Goal: Task Accomplishment & Management: Complete application form

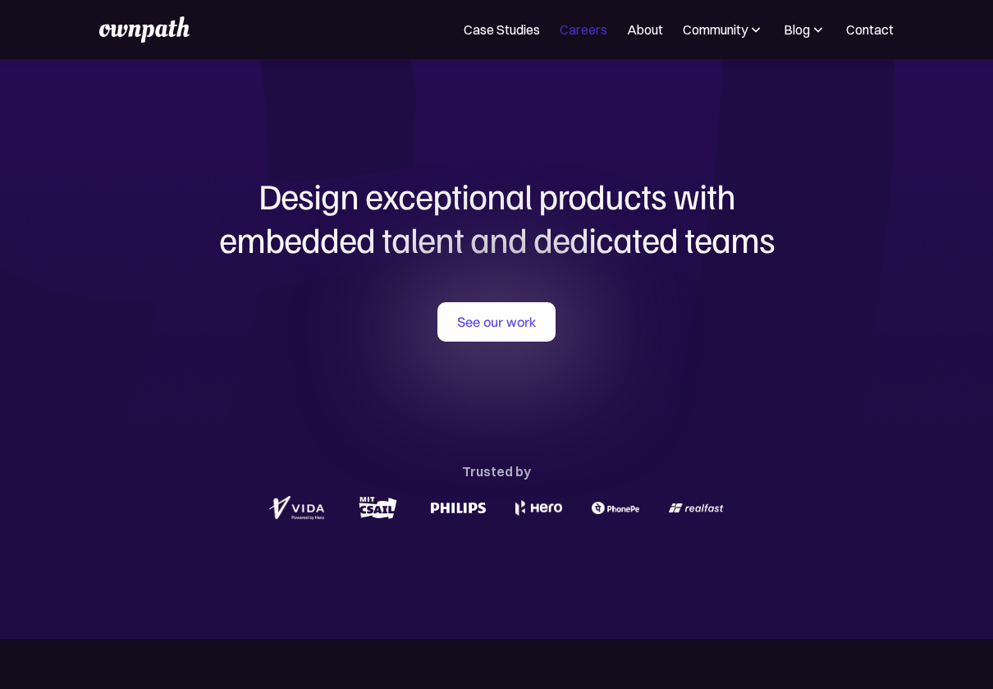
click at [581, 27] on link "Careers" at bounding box center [584, 30] width 48 height 20
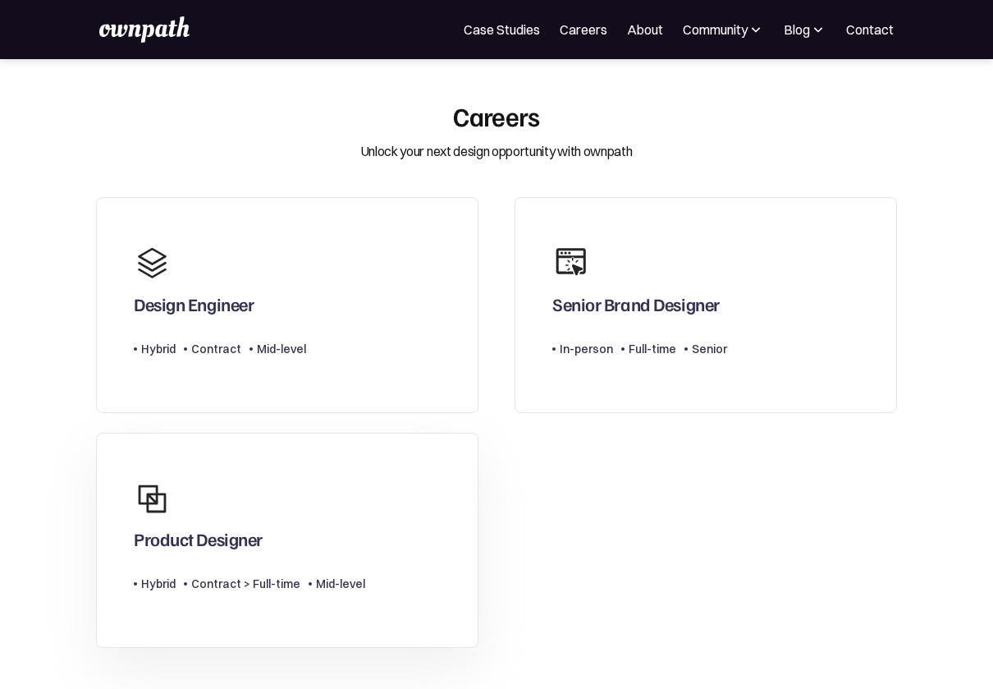
click at [368, 505] on link "Product Designer Type Level Hybrid Contract > Full-time Mid-level" at bounding box center [287, 540] width 383 height 215
